Goal: Task Accomplishment & Management: Complete application form

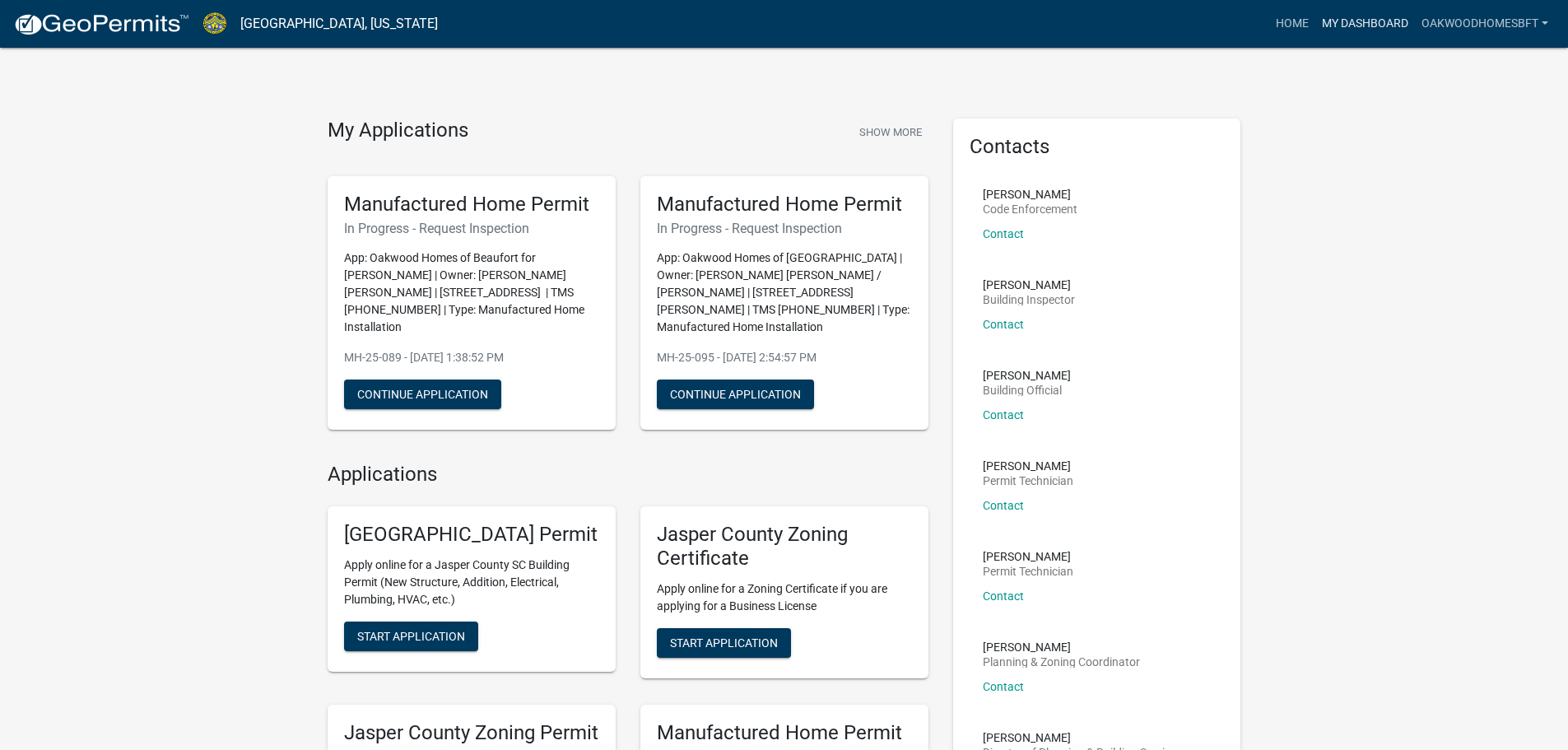
click at [1367, 33] on link "My Dashboard" at bounding box center [1365, 24] width 99 height 32
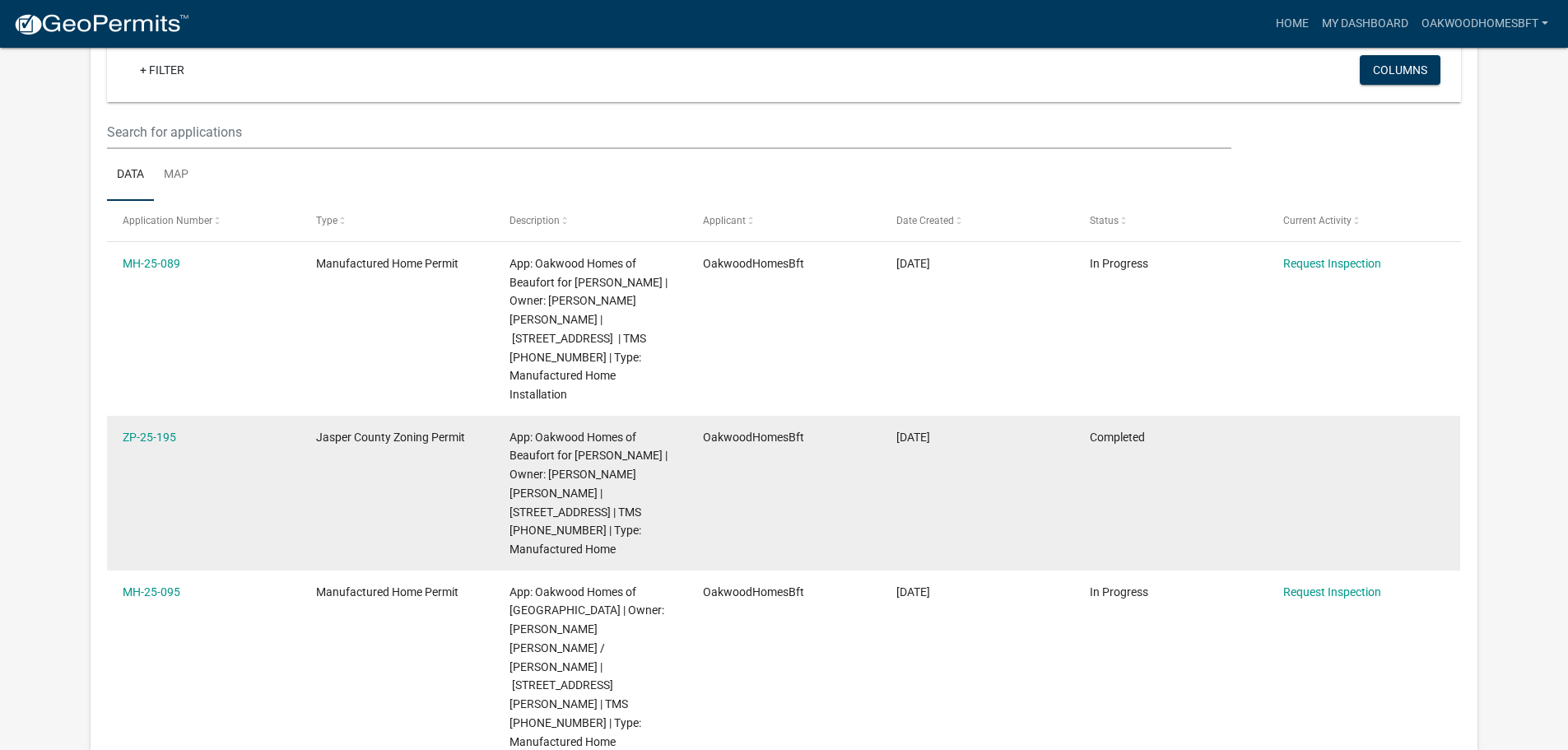
scroll to position [165, 0]
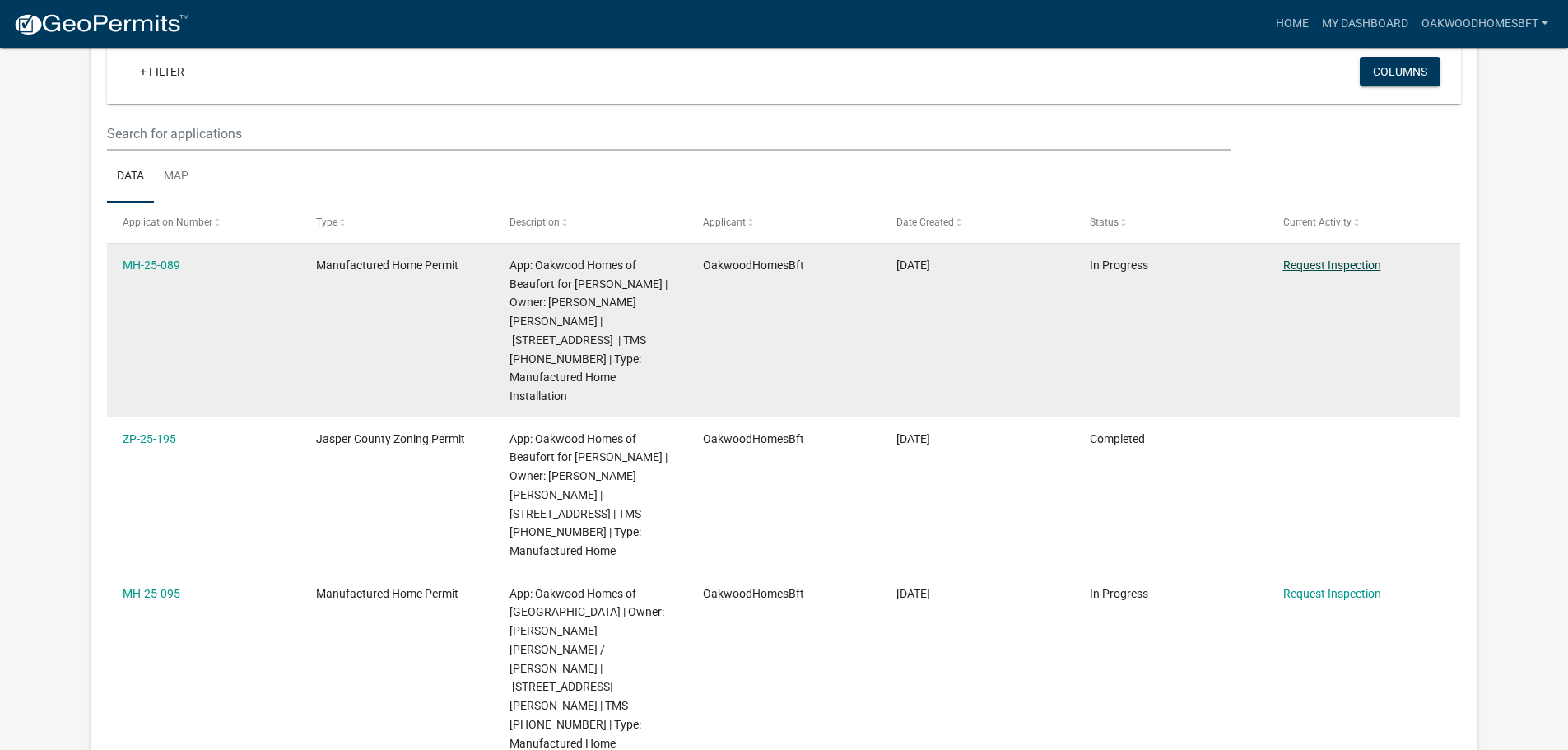
click at [1322, 264] on link "Request Inspection" at bounding box center [1331, 264] width 98 height 13
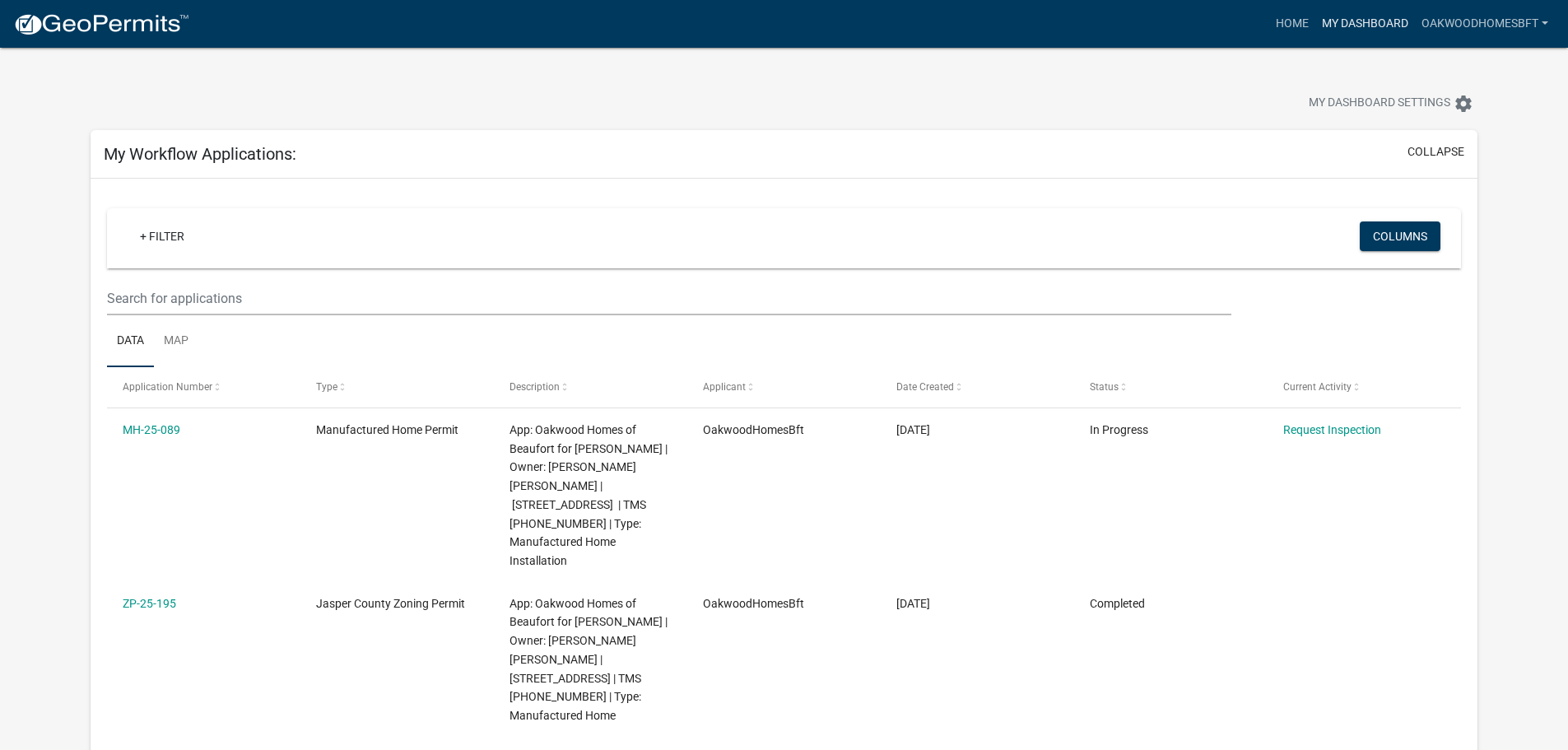
click at [1352, 28] on link "My Dashboard" at bounding box center [1365, 24] width 99 height 32
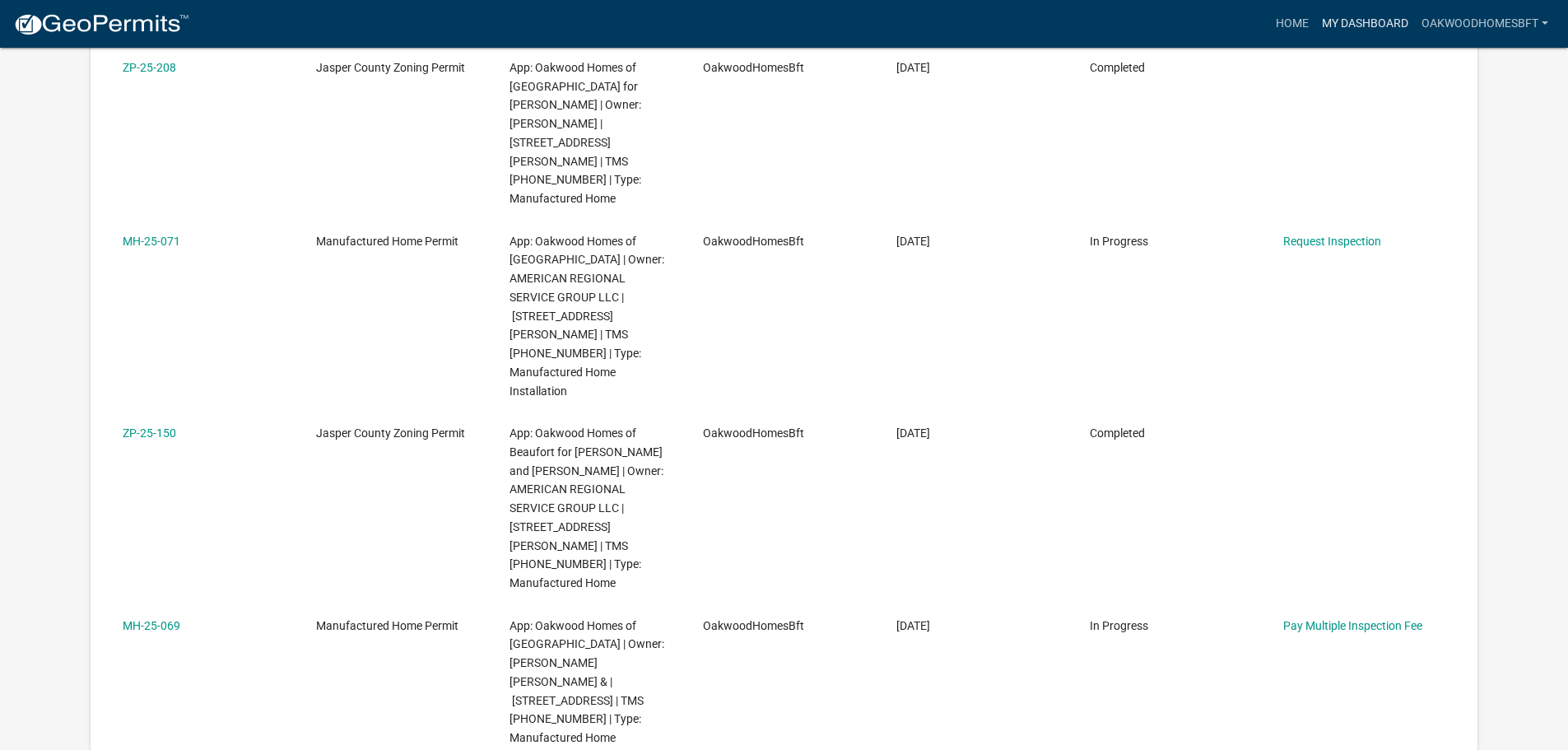
scroll to position [905, 0]
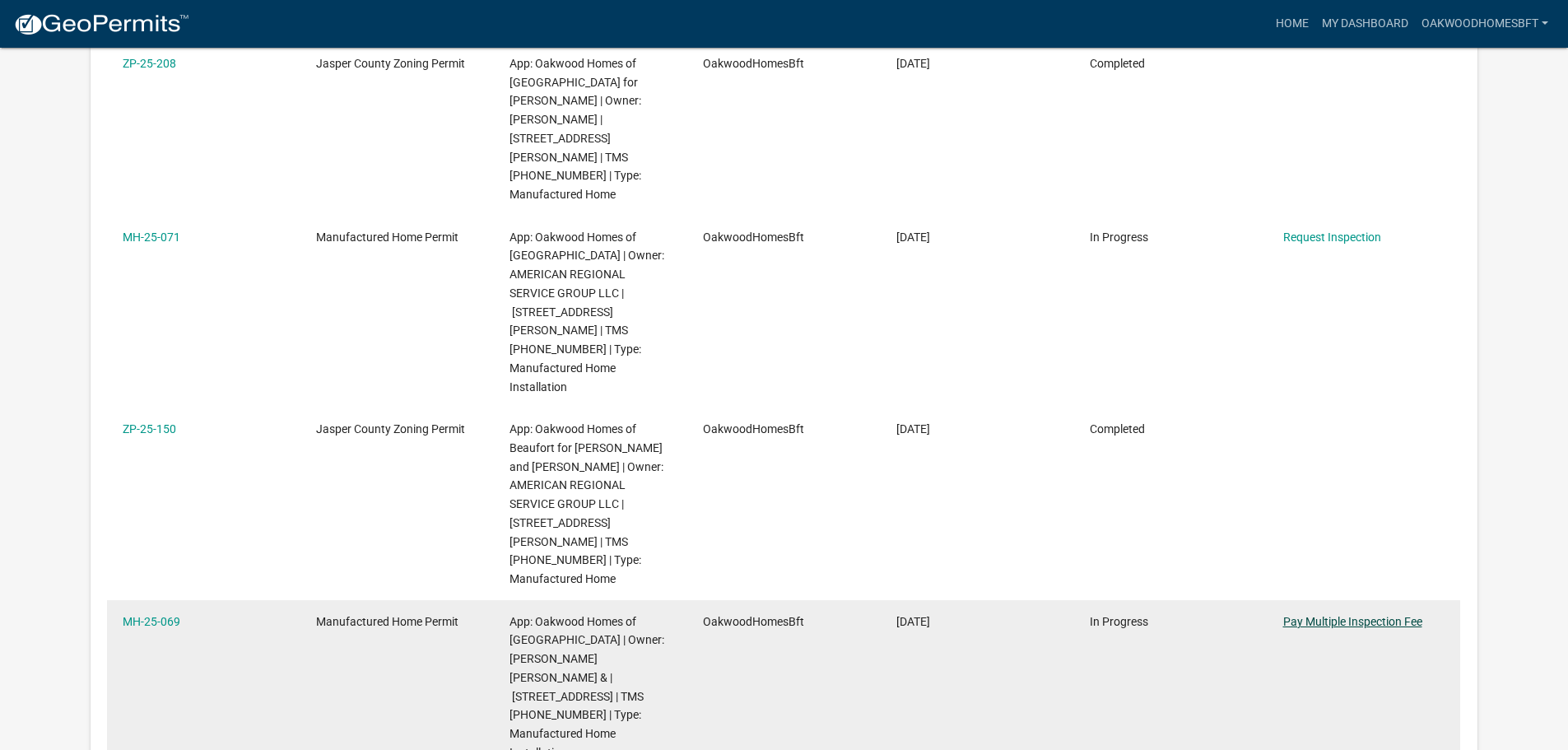
click at [1405, 614] on link "Pay Multiple Inspection Fee" at bounding box center [1352, 621] width 139 height 13
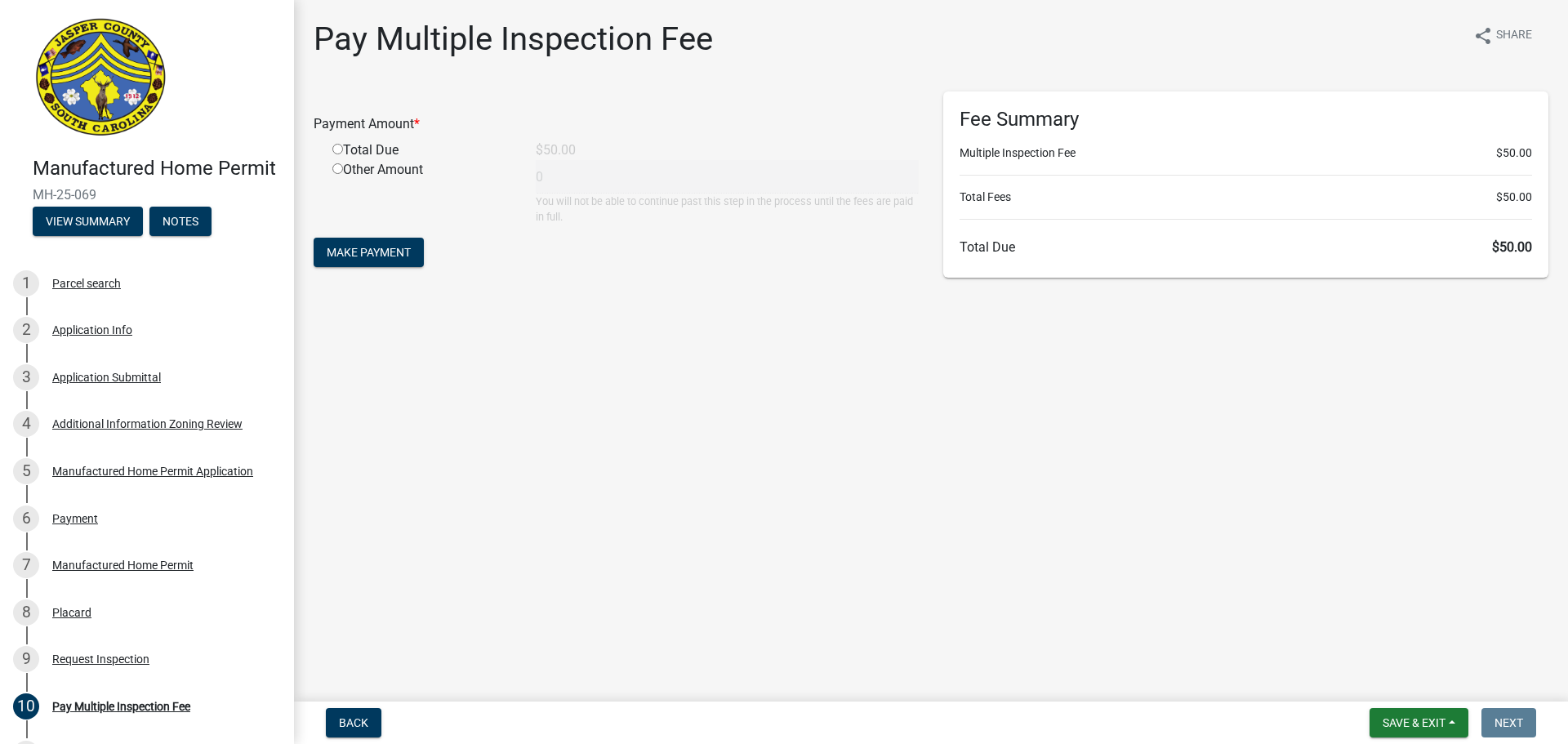
click at [370, 150] on div "Total Due" at bounding box center [421, 150] width 204 height 19
click at [351, 145] on div "Total Due" at bounding box center [421, 150] width 204 height 19
click at [342, 150] on input "radio" at bounding box center [337, 149] width 10 height 10
radio input "true"
type input "50"
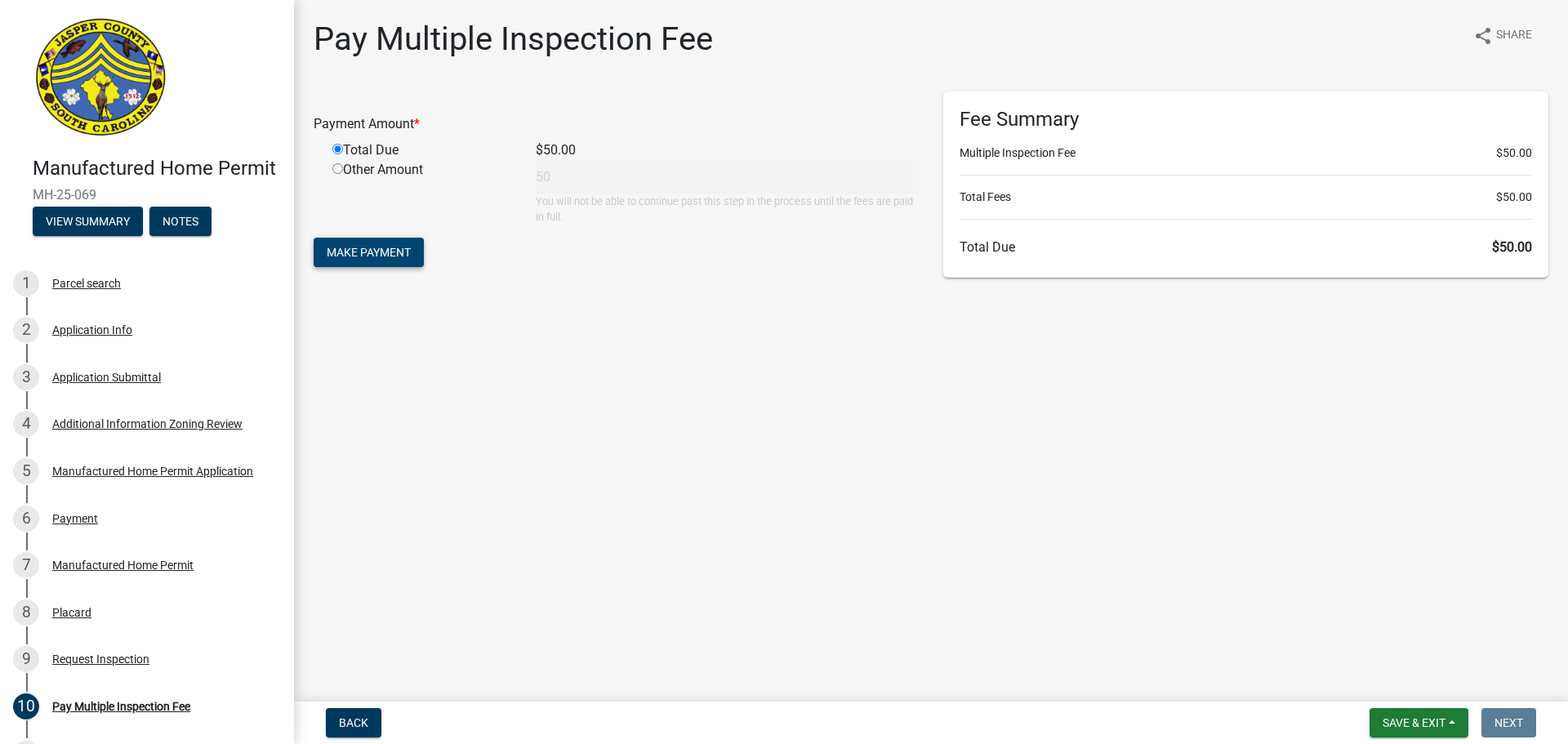
click at [384, 256] on span "Make Payment" at bounding box center [369, 251] width 84 height 13
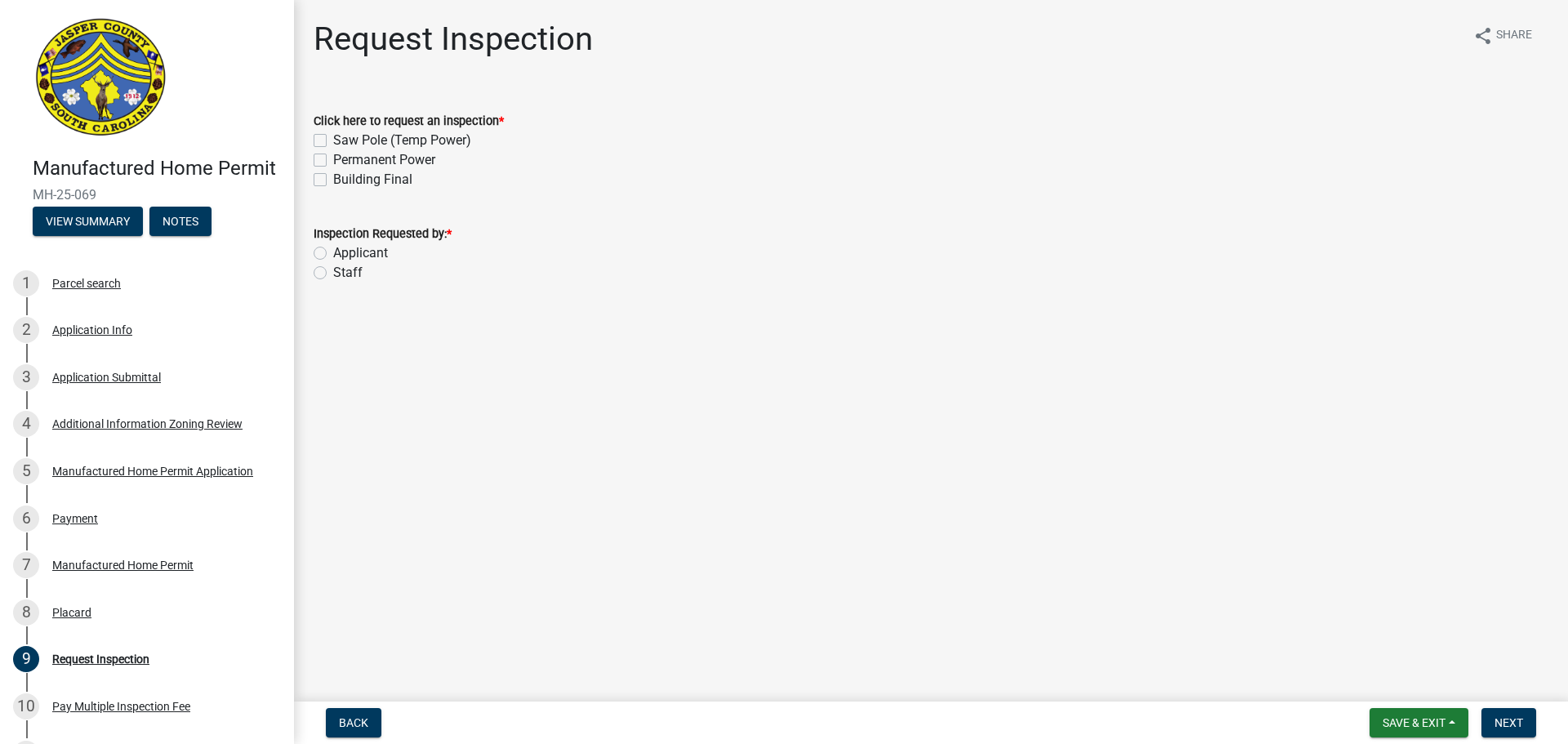
click at [349, 160] on label "Permanent Power" at bounding box center [383, 160] width 102 height 19
click at [344, 160] on input "Permanent Power" at bounding box center [338, 155] width 10 height 10
checkbox input "true"
checkbox input "false"
checkbox input "true"
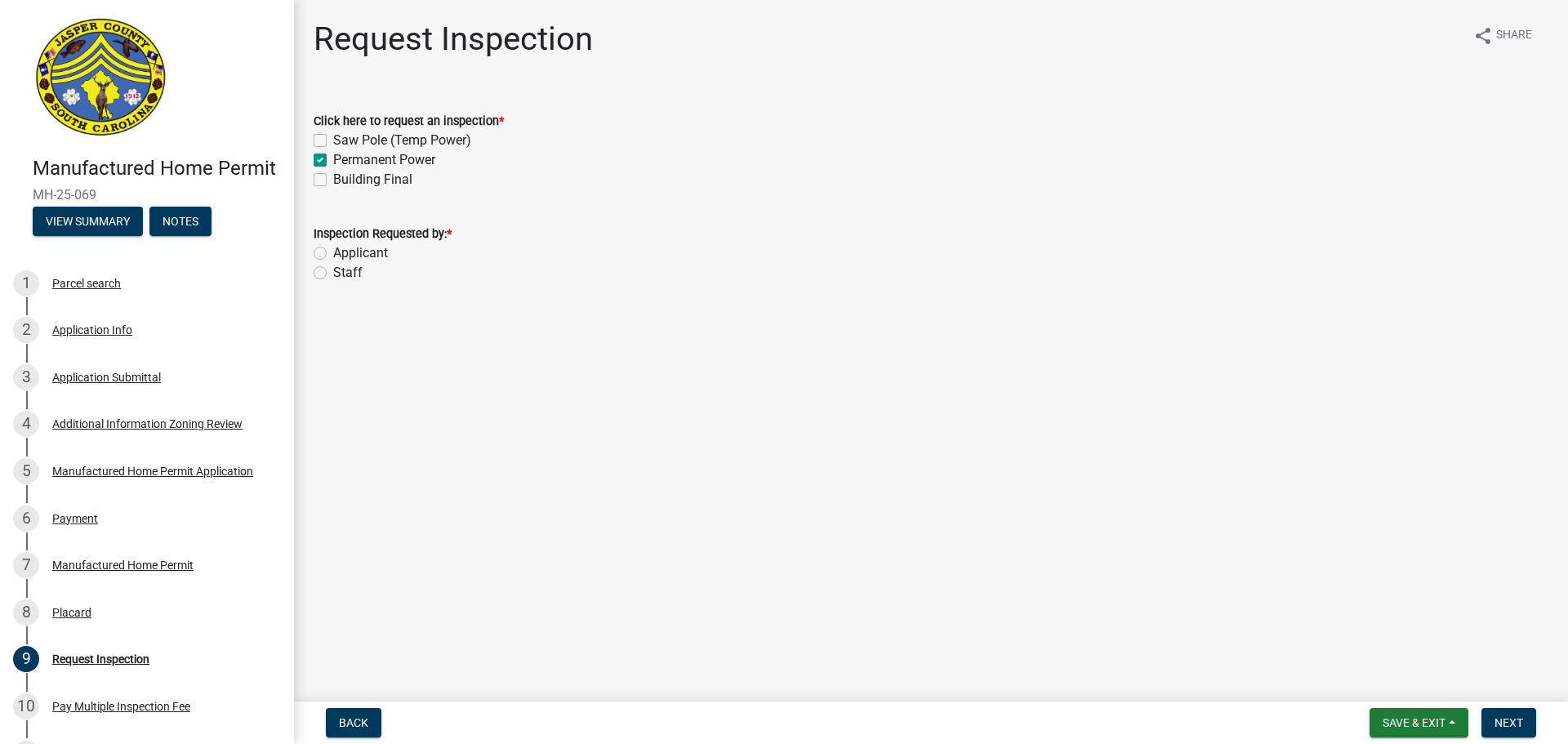
click at [348, 177] on label "Building Final" at bounding box center [372, 179] width 79 height 19
click at [344, 177] on input "Building Final" at bounding box center [338, 175] width 10 height 10
checkbox input "true"
checkbox input "false"
checkbox input "true"
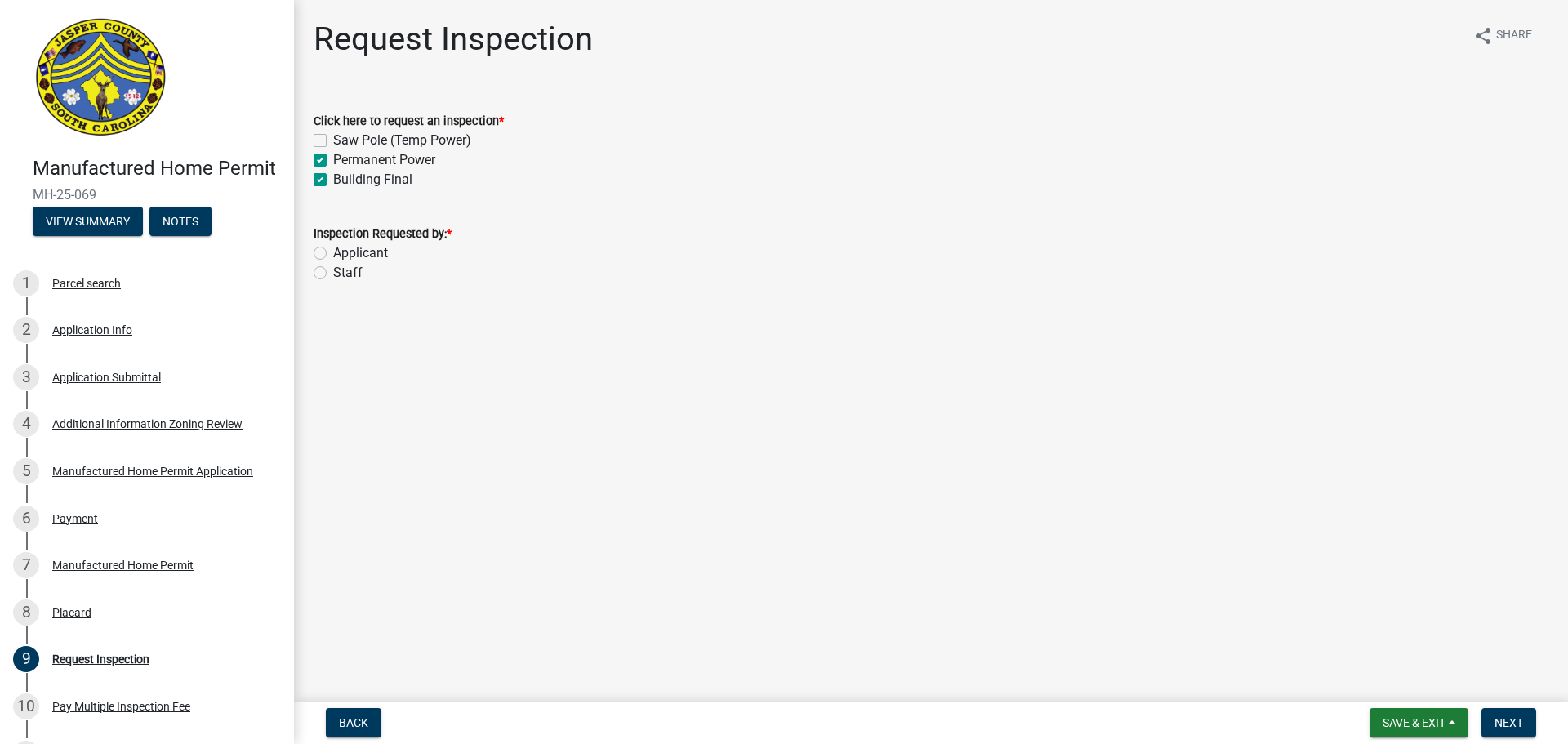
checkbox input "true"
click at [387, 252] on label "Applicant" at bounding box center [360, 253] width 55 height 19
click at [344, 252] on input "Applicant" at bounding box center [338, 249] width 10 height 10
radio input "true"
click at [1507, 720] on span "Next" at bounding box center [1508, 722] width 29 height 13
